Goal: Information Seeking & Learning: Find specific fact

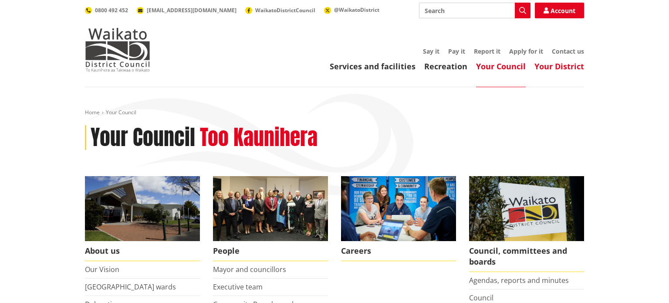
click at [558, 67] on link "Your District" at bounding box center [560, 66] width 50 height 10
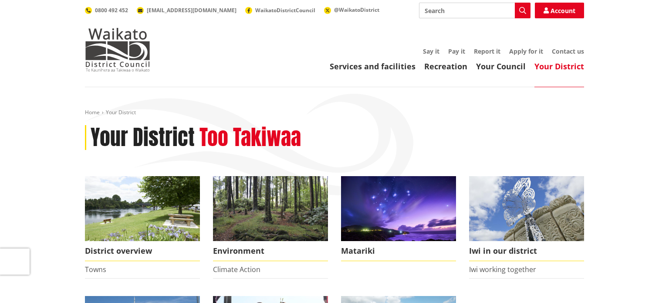
click at [442, 11] on input "Search" at bounding box center [475, 11] width 112 height 16
type input "caravan laws ragln"
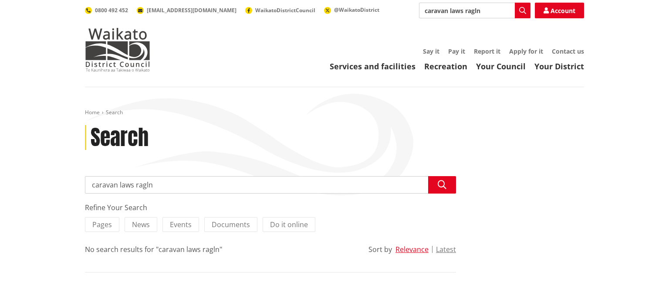
click at [478, 10] on input "caravan laws ragln" at bounding box center [475, 11] width 112 height 16
type input "caravan laws raglan"
drag, startPoint x: 465, startPoint y: 12, endPoint x: 449, endPoint y: 11, distance: 15.7
click at [449, 11] on input "caravan laws raglan" at bounding box center [475, 11] width 112 height 16
type input "caravan raglan"
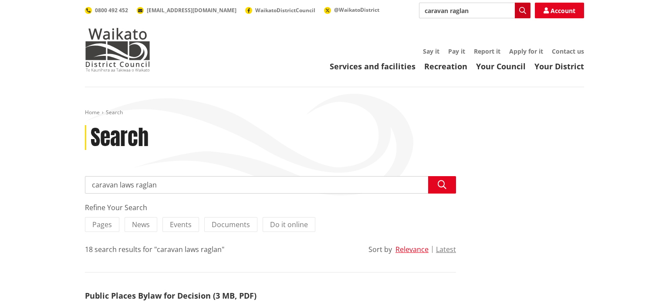
click at [522, 10] on icon "button" at bounding box center [522, 10] width 7 height 7
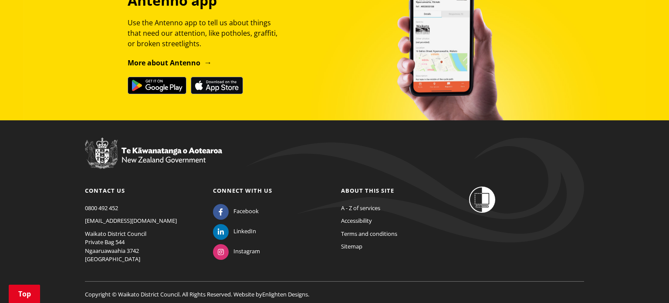
scroll to position [1387, 0]
